Goal: Task Accomplishment & Management: Manage account settings

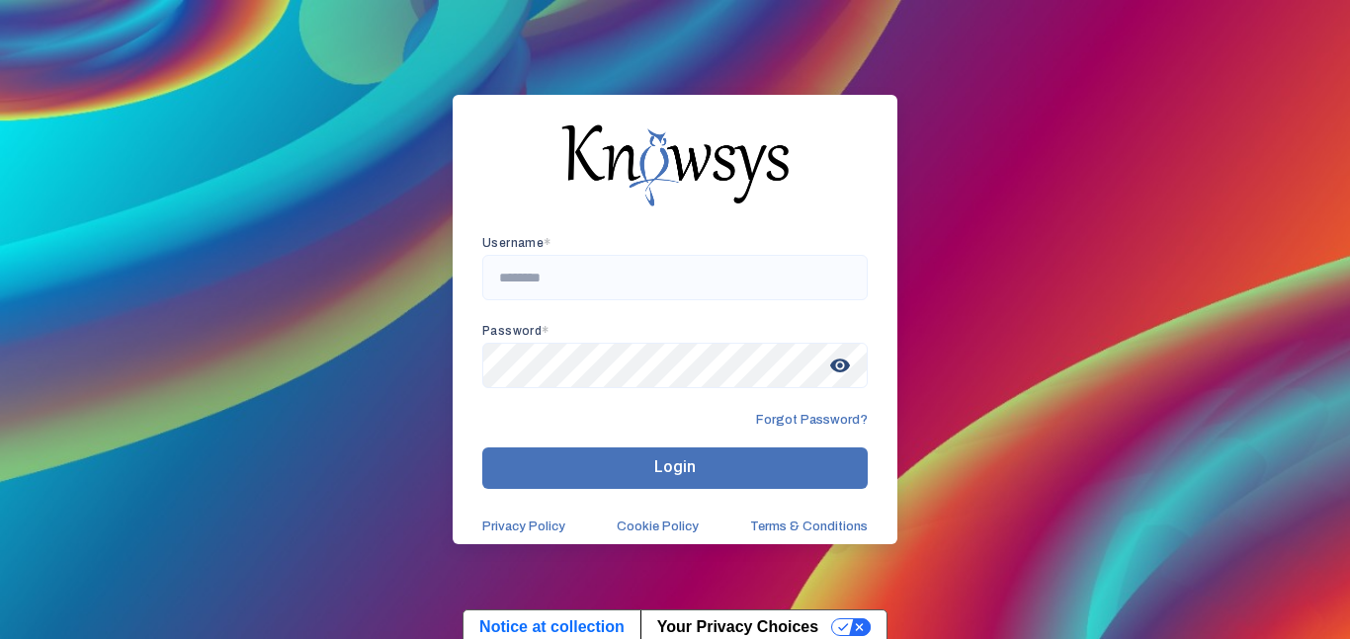
click at [830, 426] on span "Forgot Password?" at bounding box center [812, 420] width 112 height 16
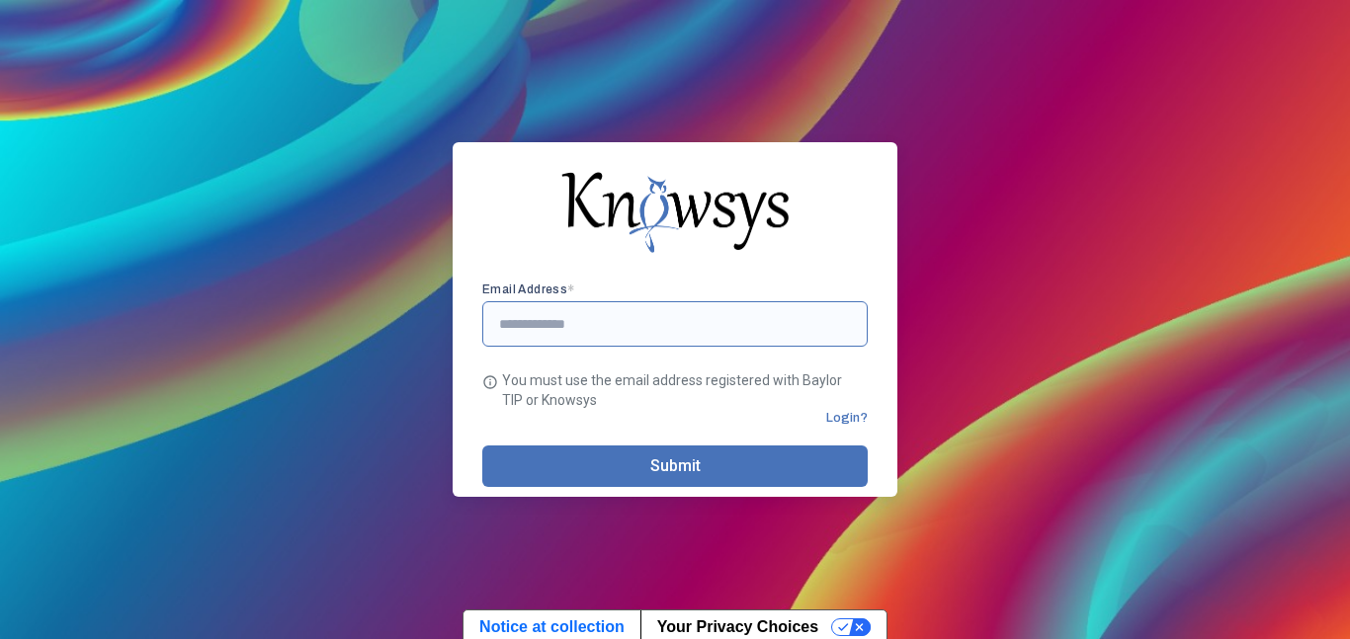
click at [770, 331] on input "text" at bounding box center [674, 323] width 385 height 45
type input "**********"
click at [802, 471] on button "Submit" at bounding box center [674, 467] width 385 height 42
